Goal: Task Accomplishment & Management: Manage account settings

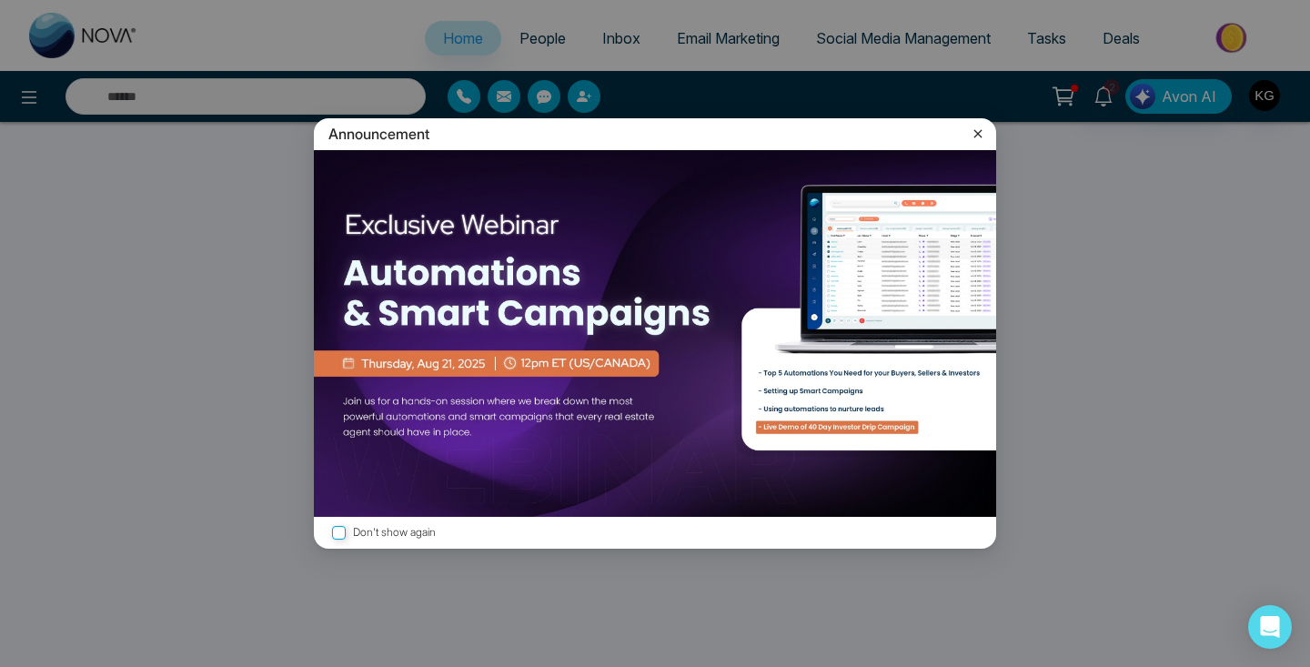
select select "*"
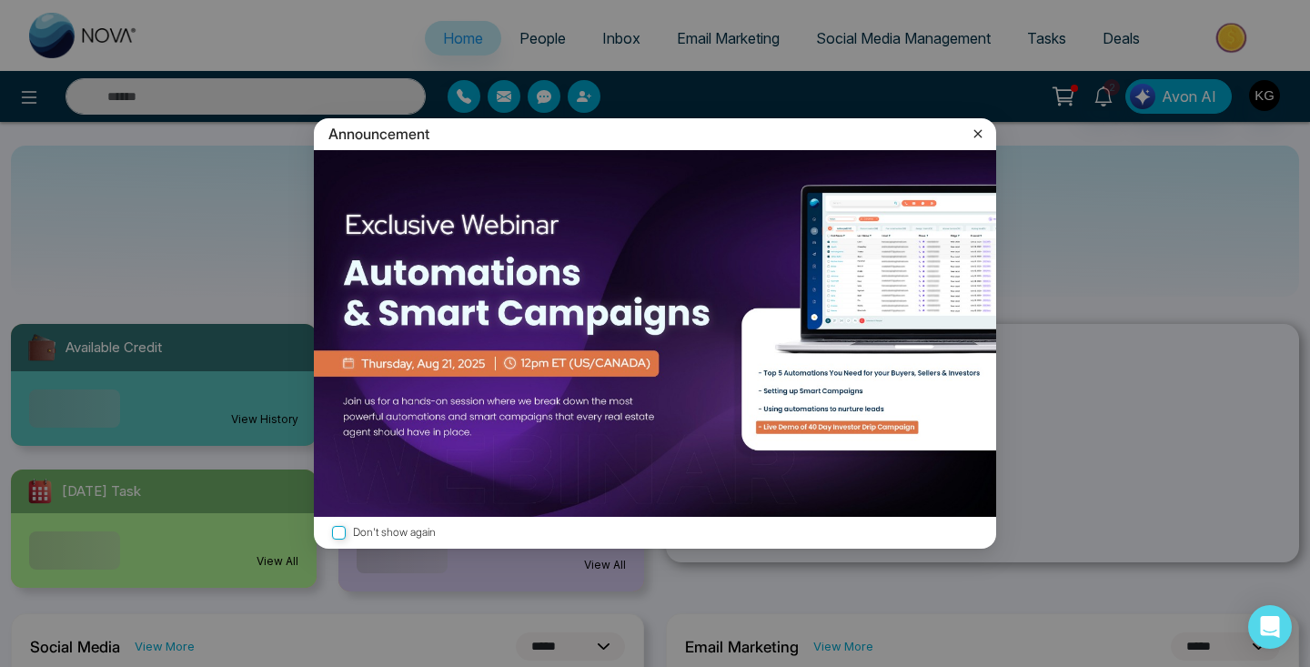
click at [720, 37] on div "Announcement Don't show again" at bounding box center [655, 333] width 1310 height 667
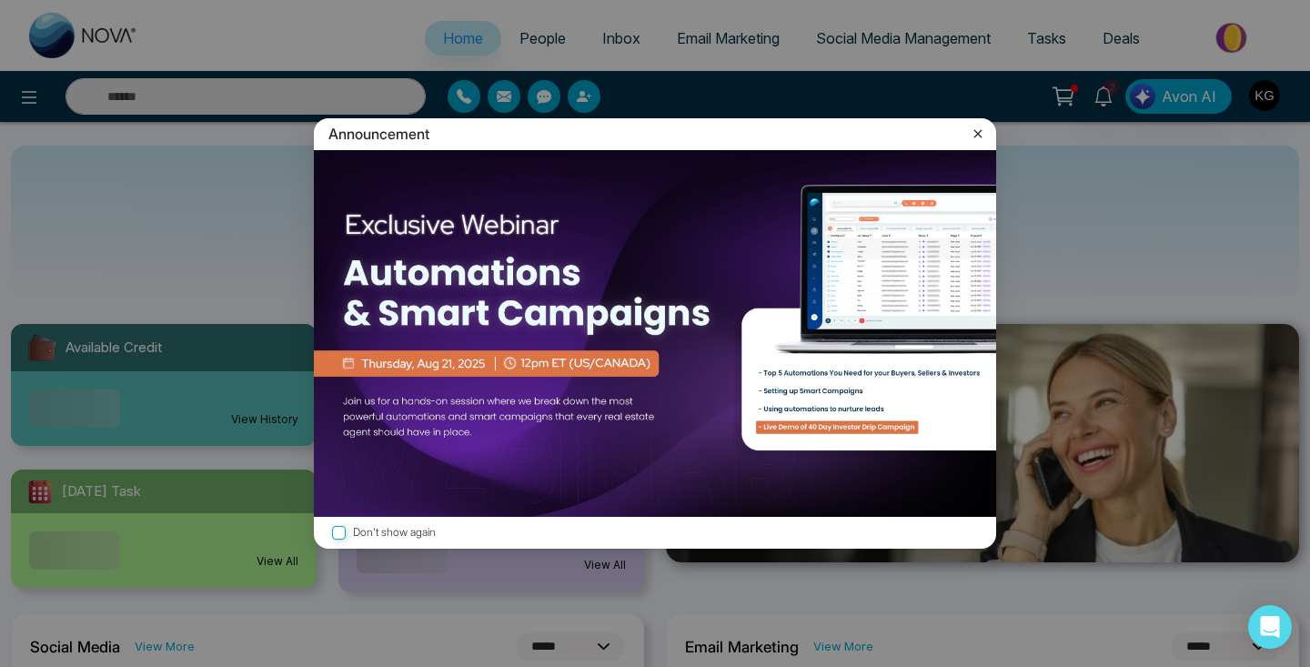
click at [981, 134] on icon at bounding box center [978, 134] width 18 height 18
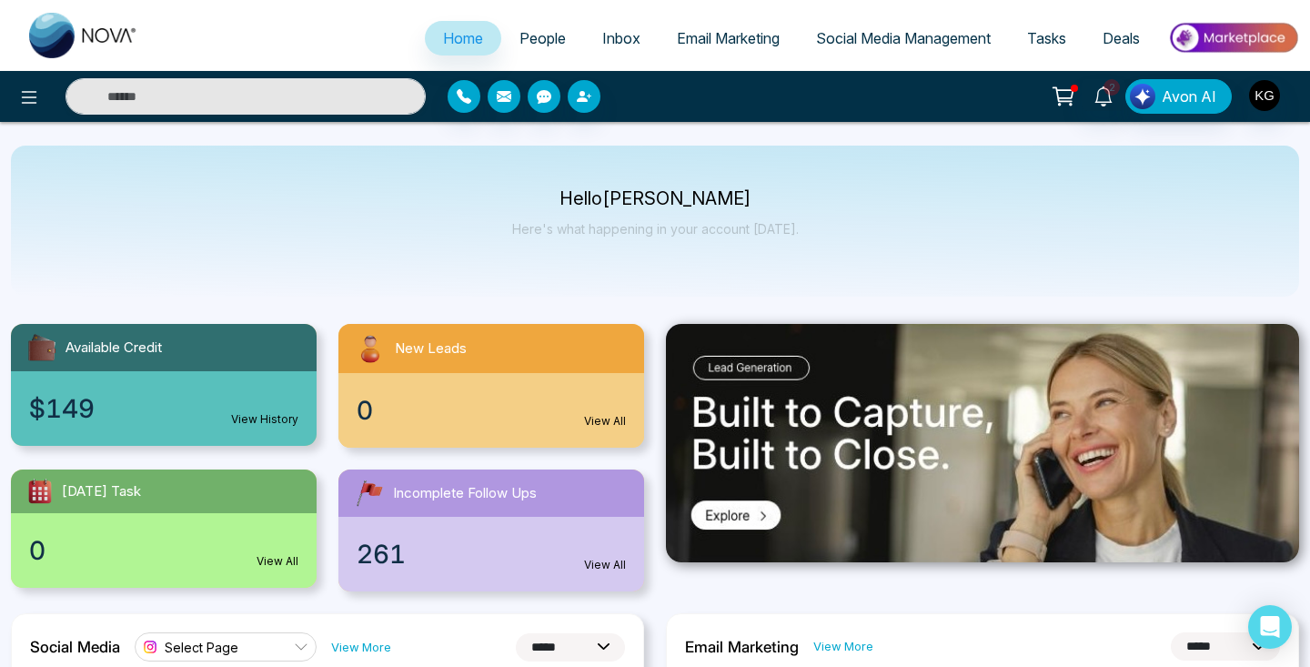
click at [704, 48] on link "Email Marketing" at bounding box center [728, 38] width 139 height 35
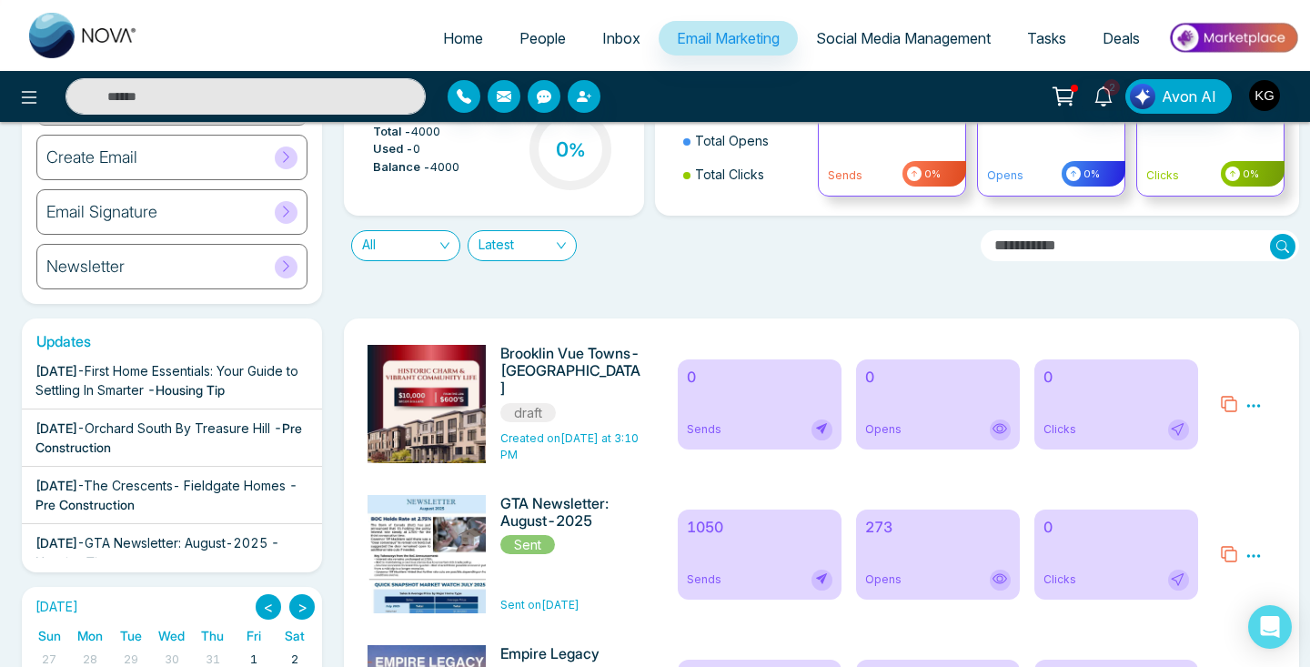
scroll to position [391, 0]
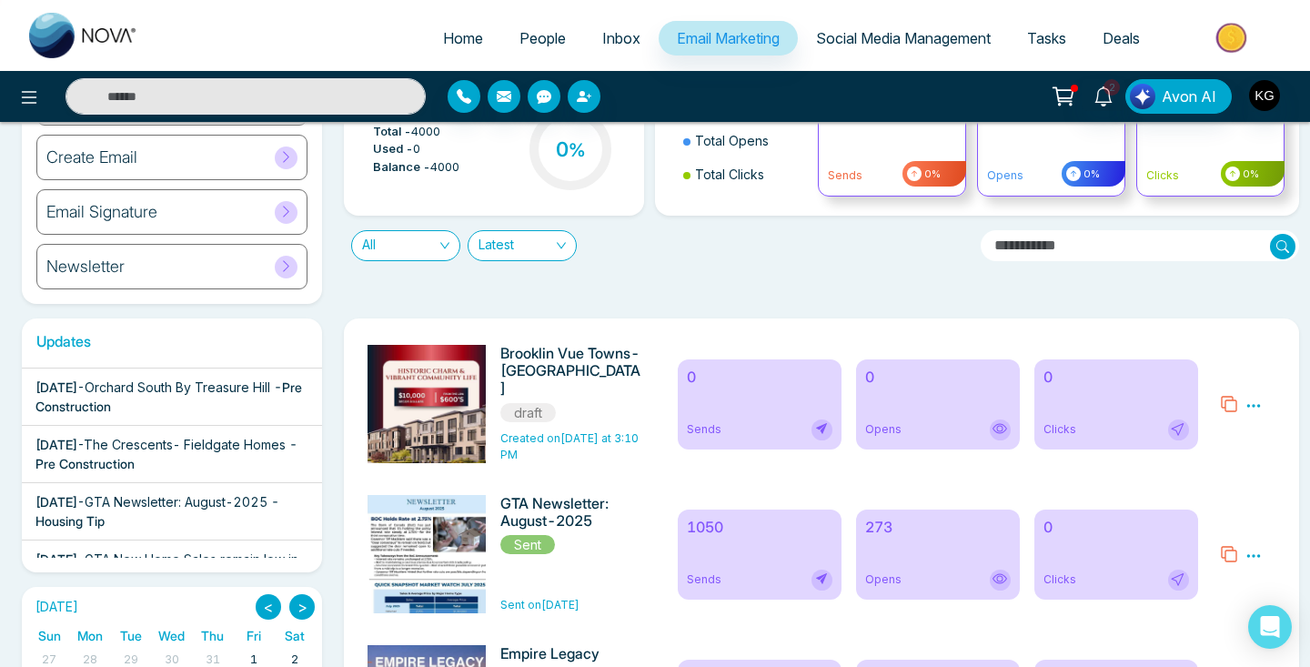
click at [1251, 404] on icon at bounding box center [1254, 406] width 16 height 16
click at [1216, 490] on span "Delete" at bounding box center [1218, 485] width 40 height 15
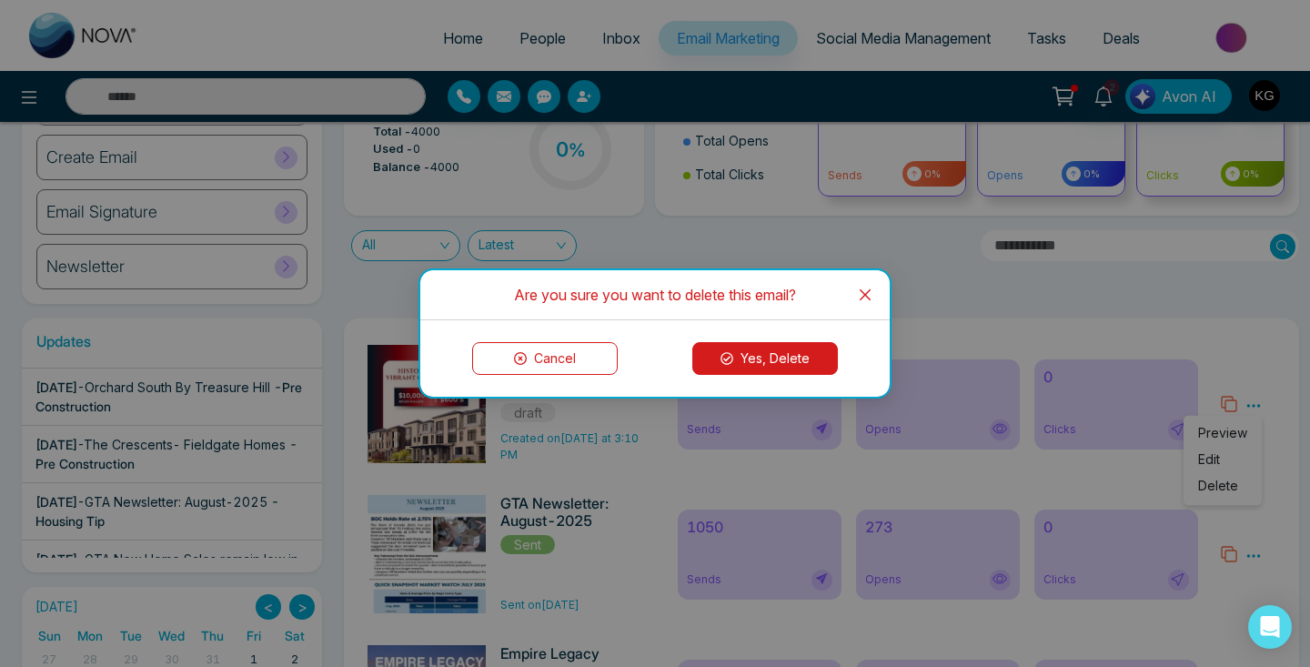
click at [777, 353] on button "Yes, Delete" at bounding box center [765, 358] width 146 height 33
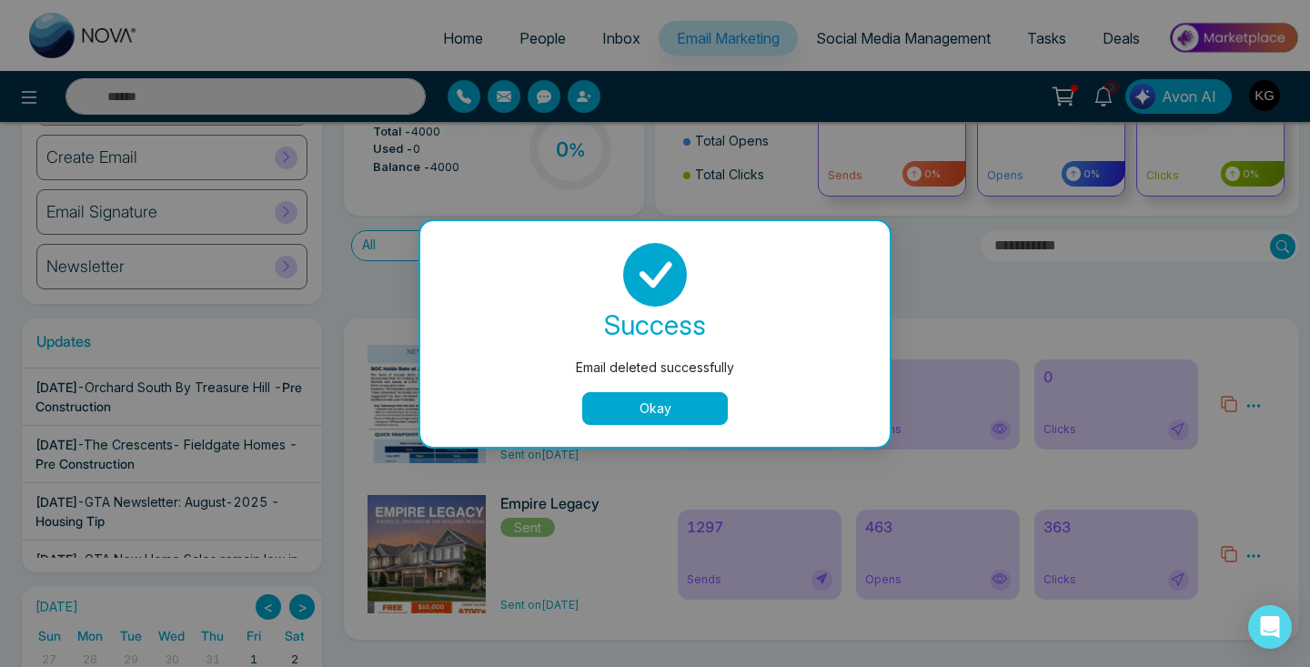
click at [615, 405] on button "Okay" at bounding box center [655, 408] width 146 height 33
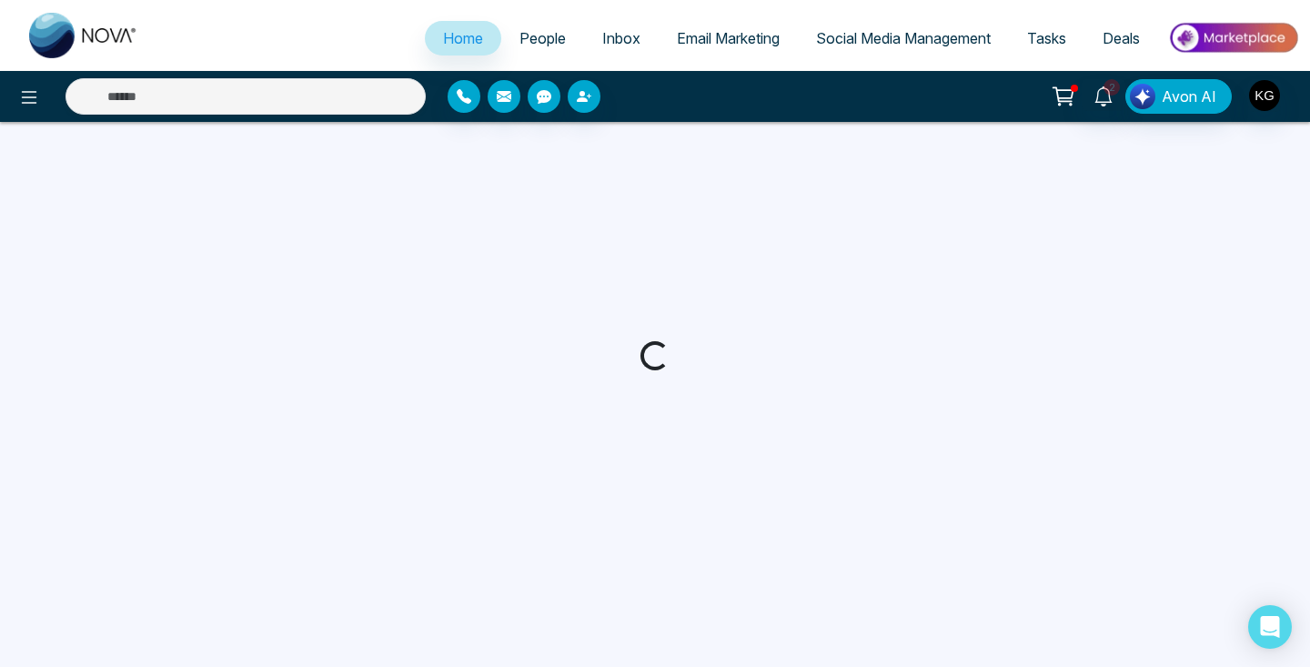
select select "*"
